Goal: Task Accomplishment & Management: Manage account settings

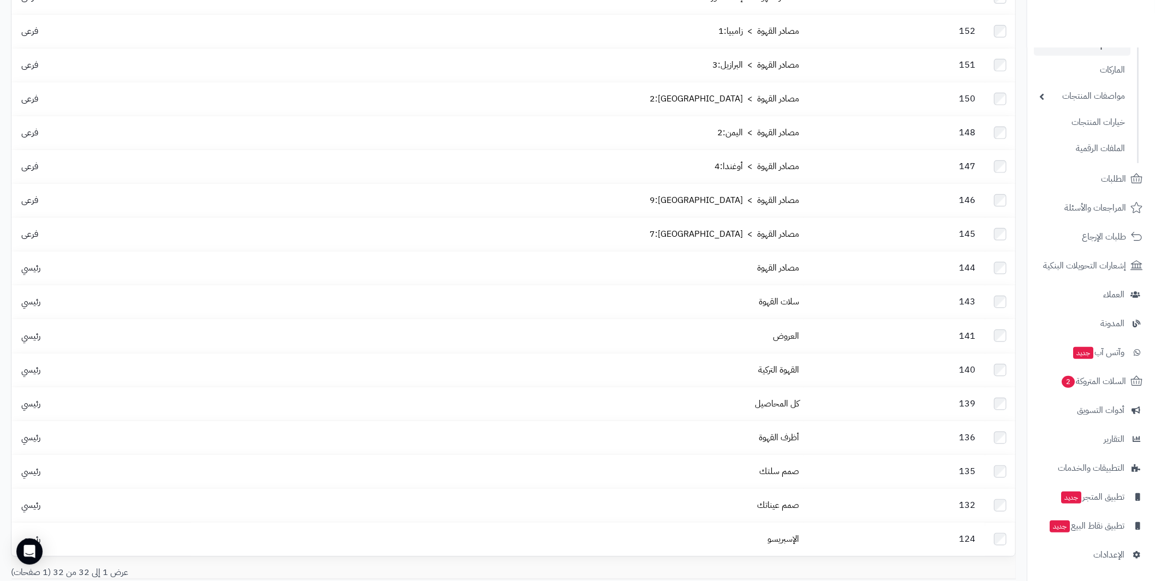
scroll to position [672, 0]
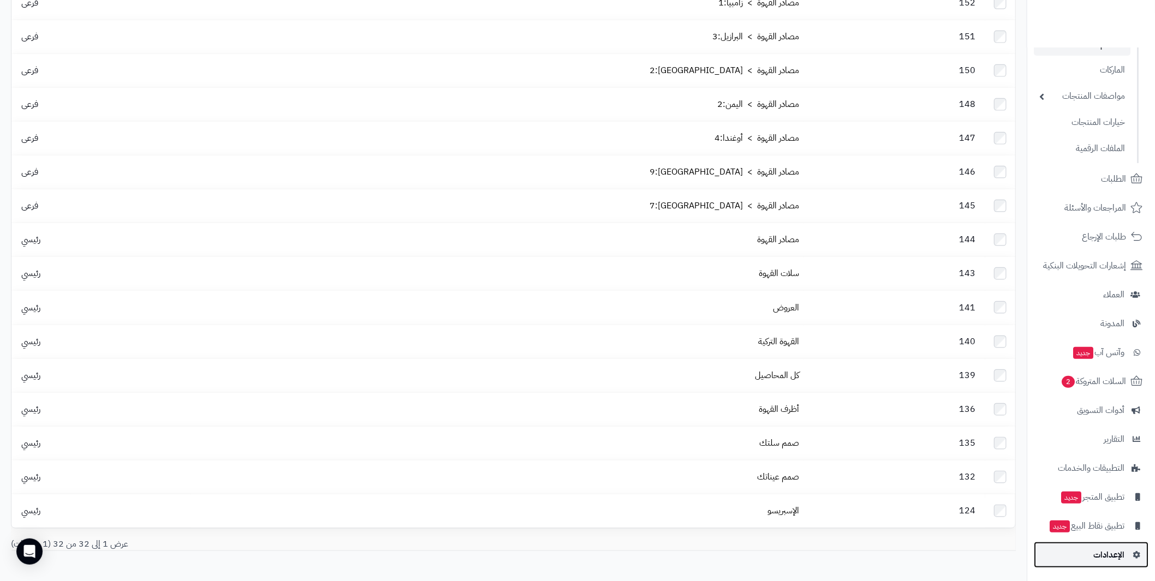
click at [1116, 552] on span "الإعدادات" at bounding box center [1109, 555] width 31 height 15
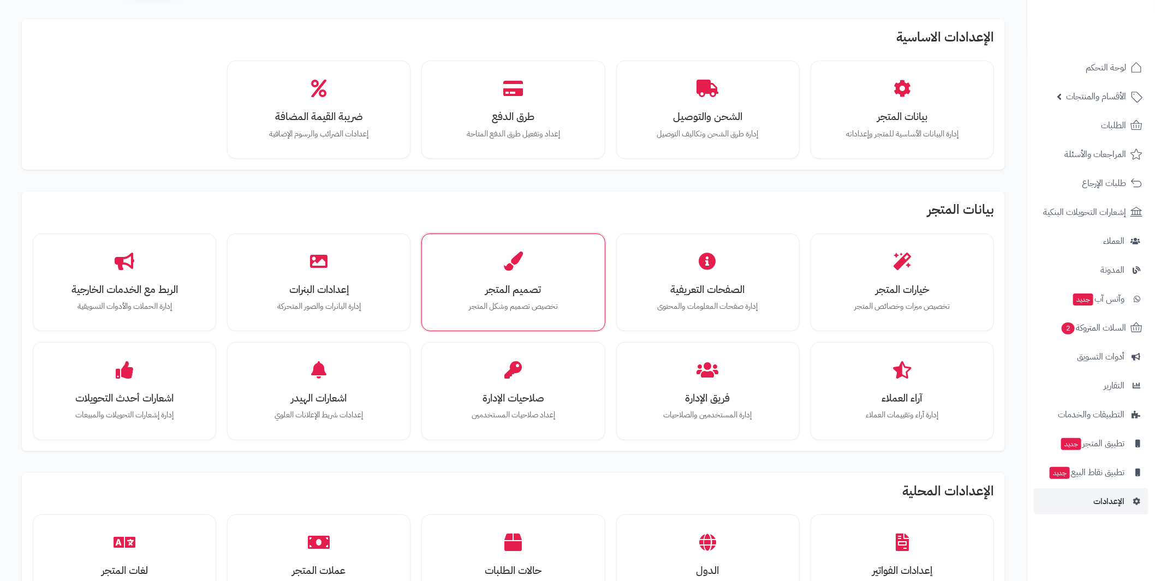
scroll to position [54, 0]
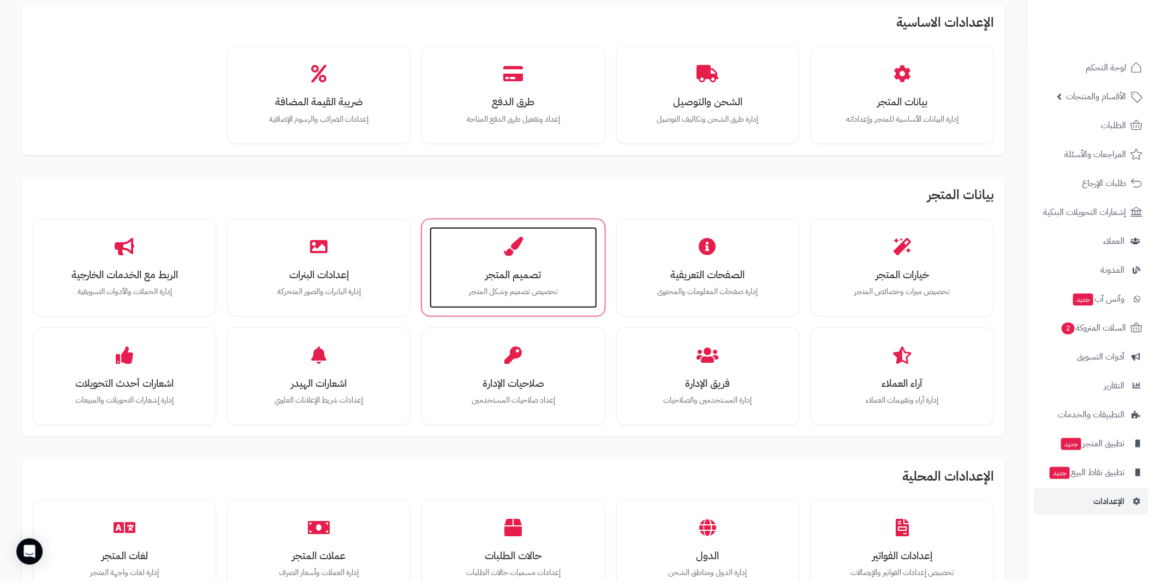
click at [513, 272] on h3 "تصميم المتجر" at bounding box center [513, 274] width 145 height 11
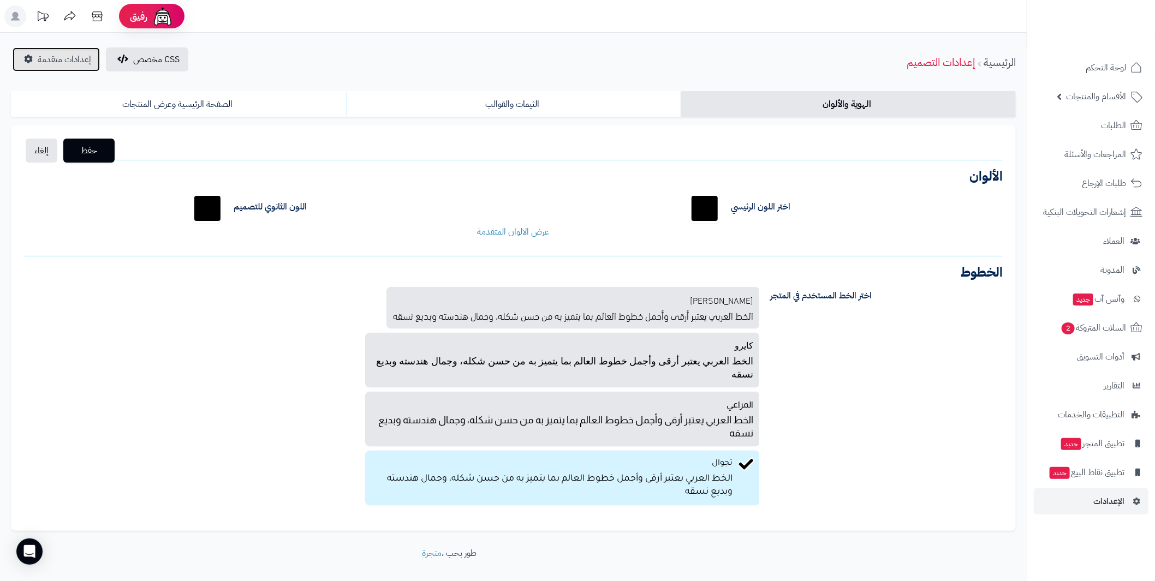
click at [51, 57] on span "إعدادات متقدمة" at bounding box center [65, 59] width 54 height 13
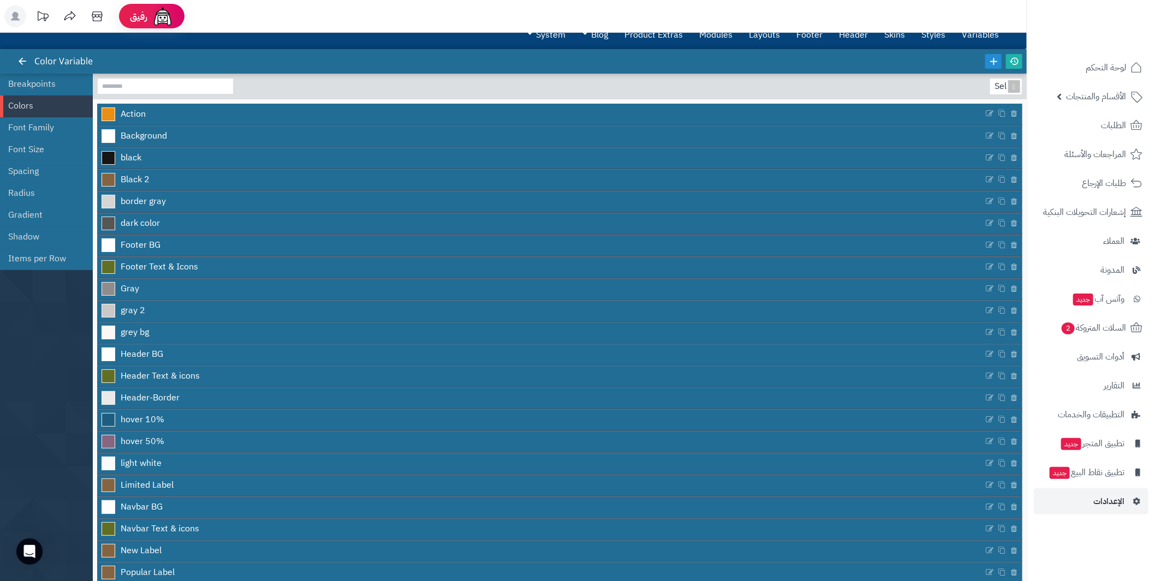
scroll to position [9, 0]
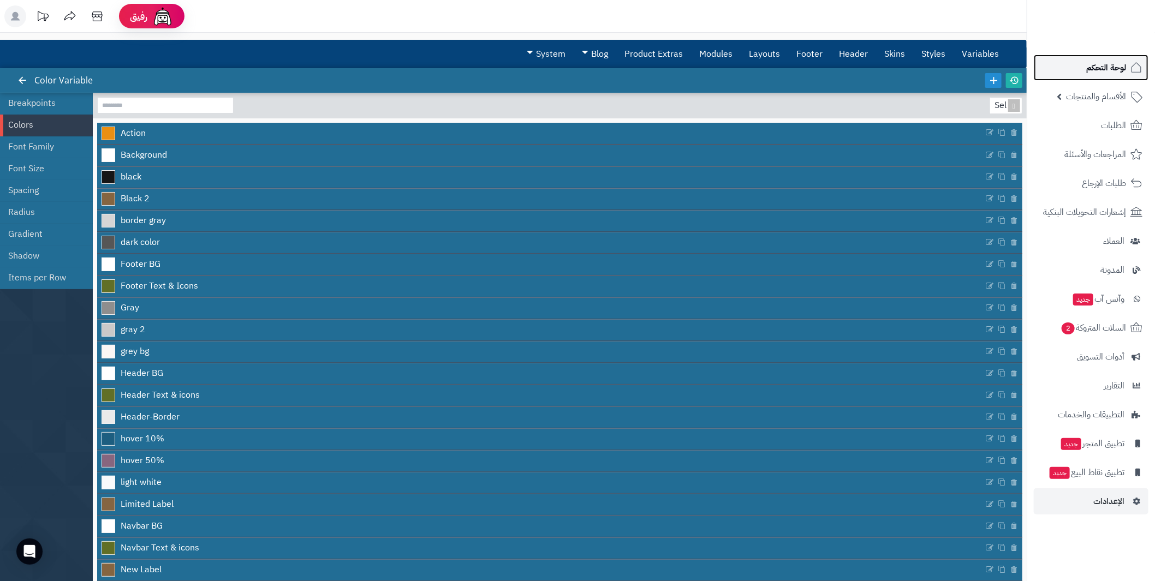
click at [1108, 67] on span "لوحة التحكم" at bounding box center [1106, 67] width 40 height 15
